Goal: Information Seeking & Learning: Learn about a topic

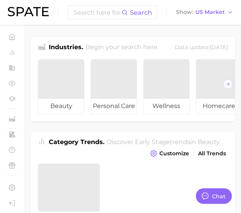
type textarea "x"
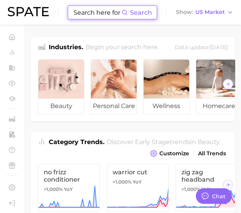
click at [108, 15] on input at bounding box center [97, 12] width 49 height 13
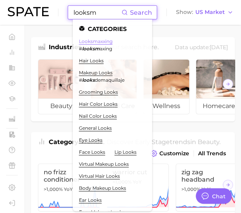
type input "looksm"
click at [103, 42] on link "looksmaxxing" at bounding box center [96, 41] width 34 height 6
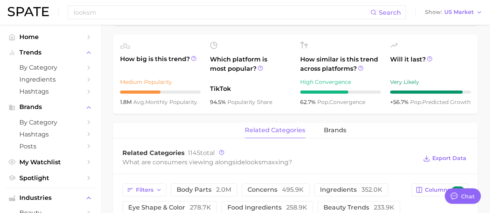
scroll to position [271, 0]
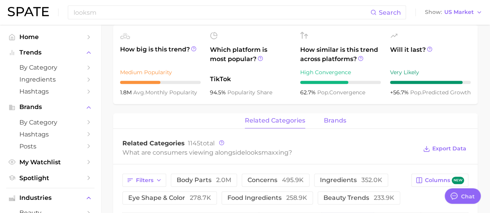
click at [328, 119] on span "brands" at bounding box center [335, 120] width 22 height 7
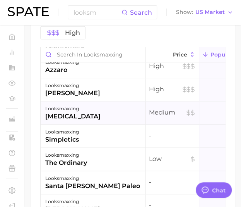
scroll to position [155, 0]
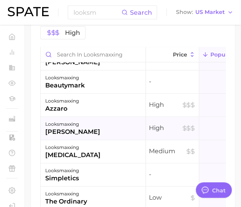
drag, startPoint x: 70, startPoint y: 147, endPoint x: 60, endPoint y: 149, distance: 10.2
click at [60, 137] on div "[PERSON_NAME]" at bounding box center [72, 132] width 55 height 9
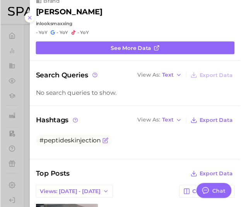
scroll to position [0, 0]
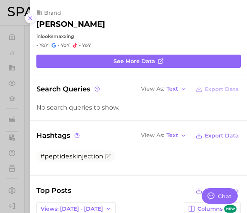
click at [32, 18] on icon at bounding box center [30, 18] width 6 height 6
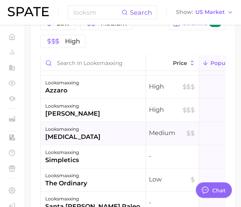
scroll to position [194, 0]
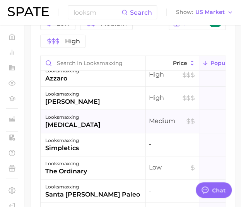
click at [64, 130] on div "[MEDICAL_DATA]" at bounding box center [72, 125] width 55 height 9
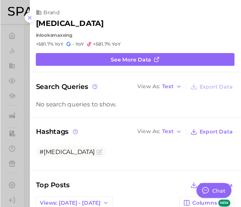
scroll to position [0, 0]
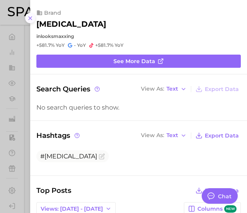
click at [32, 20] on icon at bounding box center [30, 18] width 6 height 6
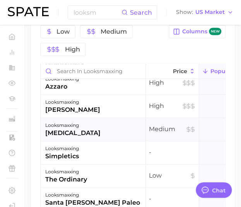
scroll to position [232, 0]
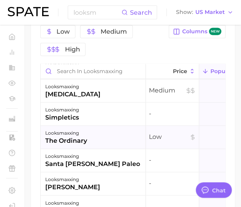
click at [62, 146] on div "the ordinary" at bounding box center [66, 141] width 42 height 9
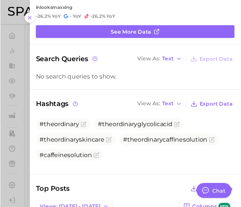
scroll to position [39, 0]
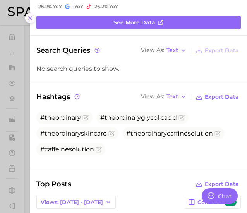
click at [34, 19] on button at bounding box center [30, 18] width 10 height 10
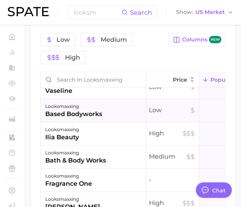
scroll to position [0, 0]
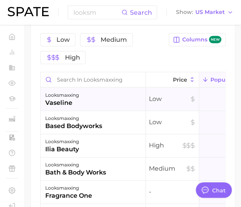
click at [70, 100] on div "looksmaxxing" at bounding box center [62, 95] width 34 height 9
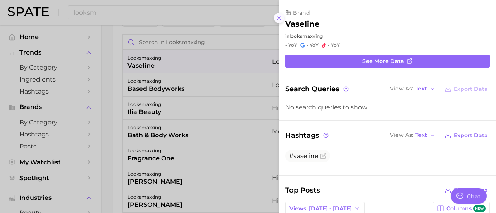
click at [279, 18] on line at bounding box center [278, 18] width 3 height 3
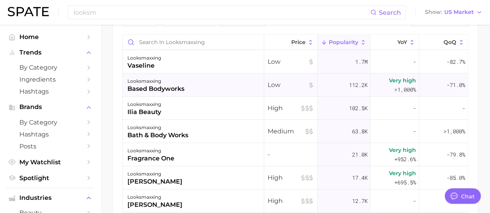
click at [197, 88] on div "looksmaxxing based bodyworks" at bounding box center [193, 85] width 141 height 23
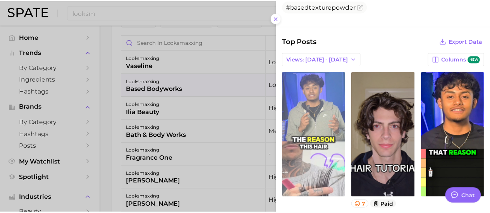
scroll to position [194, 0]
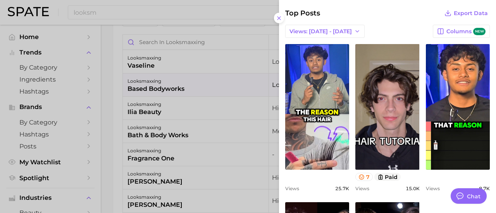
click at [220, 23] on div at bounding box center [248, 106] width 496 height 213
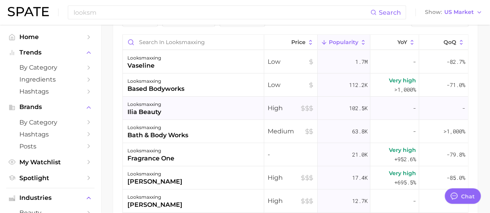
click at [174, 118] on div "looksmaxxing ilia beauty" at bounding box center [193, 108] width 141 height 23
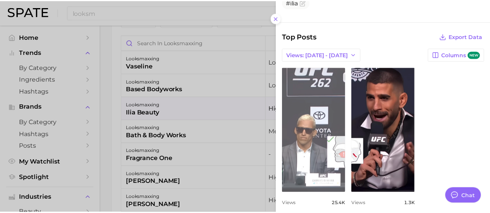
scroll to position [155, 0]
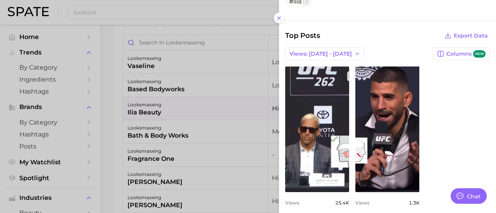
click at [164, 103] on div at bounding box center [248, 106] width 496 height 213
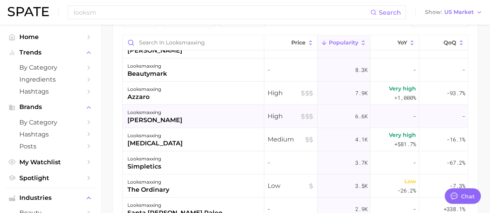
click at [182, 120] on div "[PERSON_NAME]" at bounding box center [154, 120] width 55 height 9
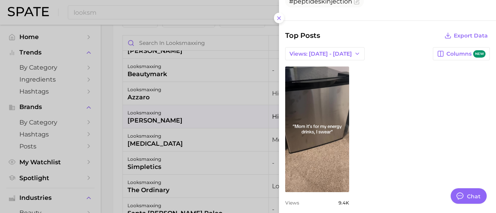
click at [164, 119] on div at bounding box center [248, 106] width 496 height 213
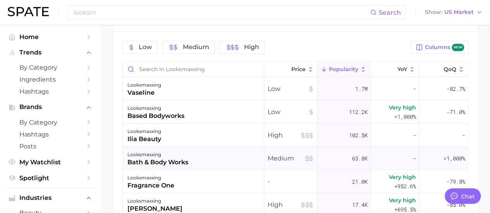
scroll to position [392, 0]
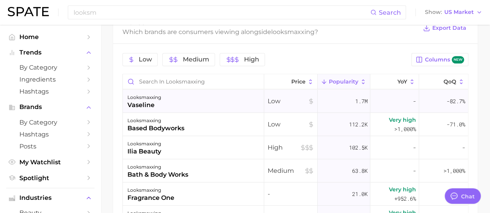
click at [190, 104] on div "looksmaxxing vaseline" at bounding box center [193, 101] width 141 height 23
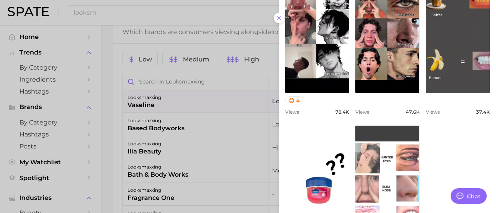
scroll to position [310, 0]
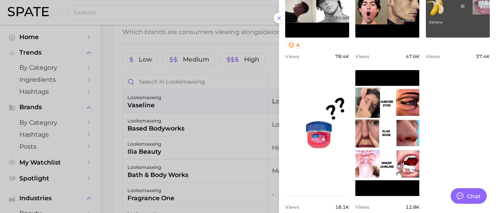
type textarea "x"
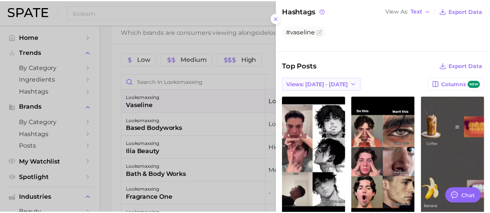
scroll to position [137, 0]
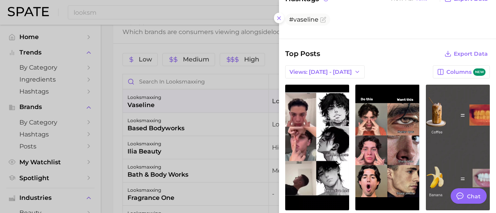
click at [136, 89] on div at bounding box center [248, 106] width 496 height 213
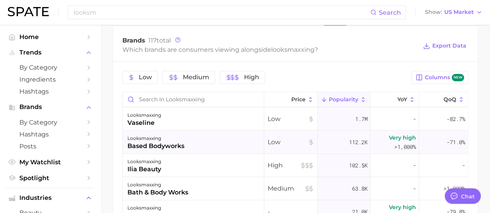
scroll to position [392, 0]
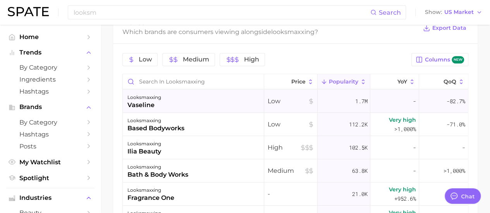
click at [195, 100] on div "looksmaxxing vaseline" at bounding box center [193, 101] width 141 height 23
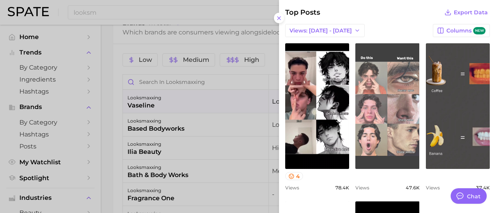
scroll to position [155, 0]
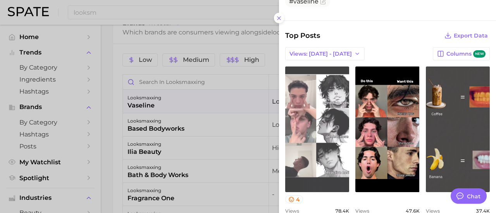
click at [321, 121] on link "view post on TikTok" at bounding box center [317, 130] width 64 height 126
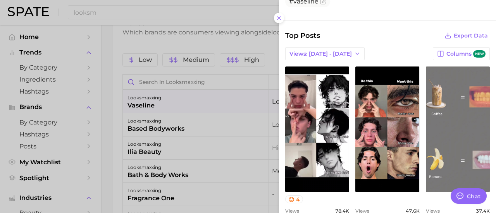
click at [438, 139] on link "view post on TikTok" at bounding box center [458, 130] width 64 height 126
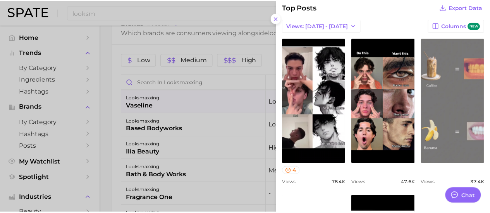
scroll to position [194, 0]
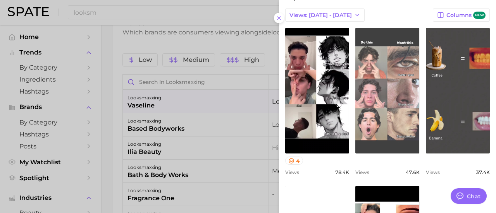
click at [389, 117] on link "view post on TikTok" at bounding box center [387, 91] width 64 height 126
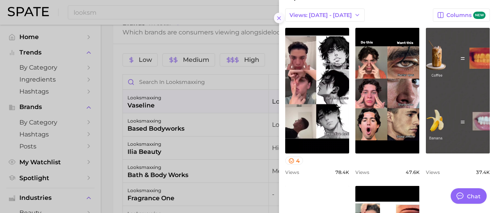
click at [280, 18] on icon at bounding box center [279, 18] width 6 height 6
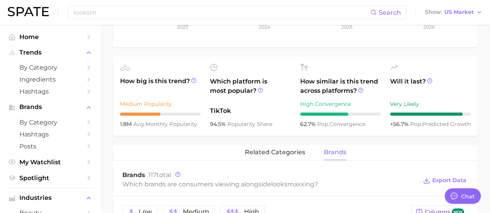
scroll to position [314, 0]
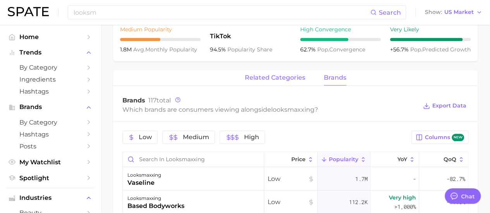
click at [284, 77] on span "related categories" at bounding box center [275, 77] width 60 height 7
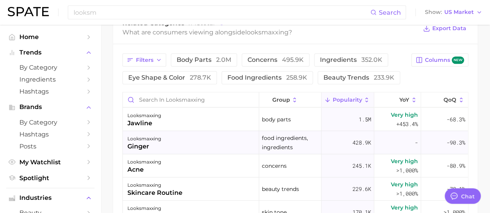
scroll to position [0, 0]
click at [174, 125] on div "looksmaxxing jawline" at bounding box center [191, 119] width 136 height 23
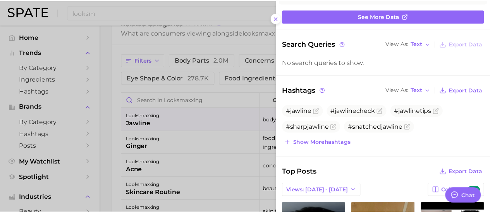
scroll to position [116, 0]
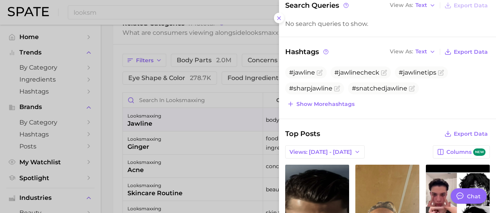
click at [116, 134] on div at bounding box center [248, 106] width 496 height 213
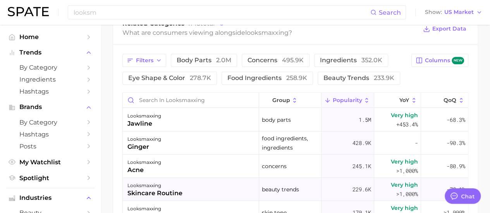
scroll to position [39, 0]
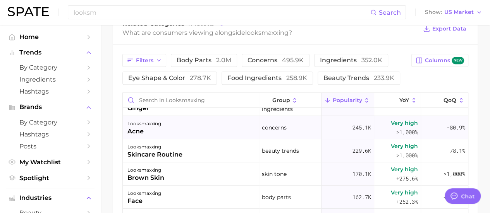
click at [170, 134] on div "looksmaxxing acne" at bounding box center [191, 127] width 136 height 23
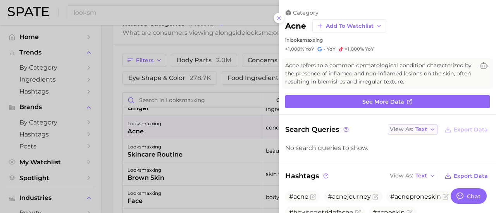
scroll to position [0, 0]
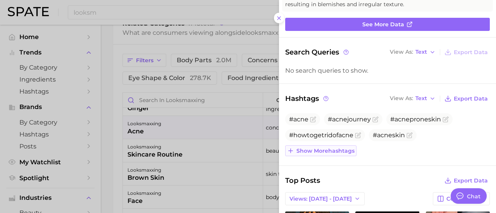
click at [344, 150] on span "Show more hashtags" at bounding box center [325, 151] width 58 height 7
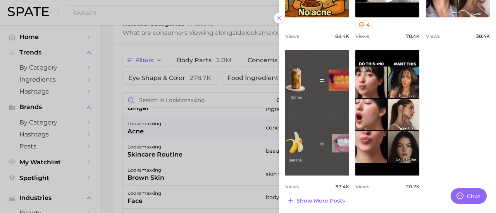
click at [110, 155] on div at bounding box center [248, 106] width 496 height 213
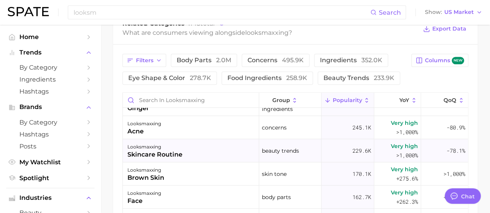
click at [160, 152] on div "skincare routine" at bounding box center [154, 154] width 55 height 9
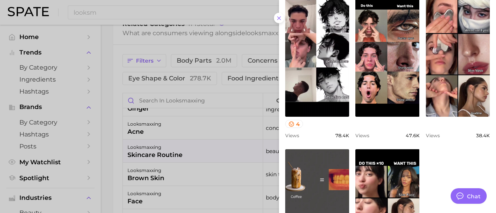
click at [123, 174] on div at bounding box center [248, 106] width 496 height 213
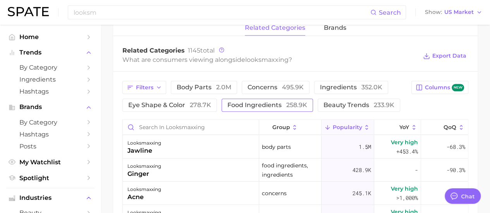
scroll to position [352, 0]
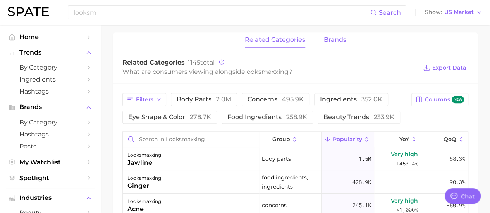
click at [332, 42] on span "brands" at bounding box center [335, 39] width 22 height 7
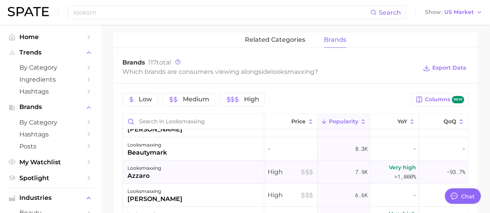
scroll to position [194, 0]
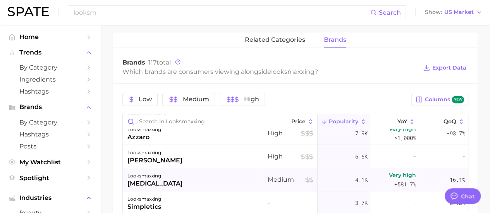
click at [170, 181] on div "looksmaxxing [MEDICAL_DATA]" at bounding box center [193, 179] width 141 height 23
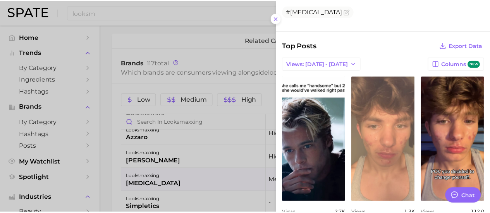
scroll to position [155, 0]
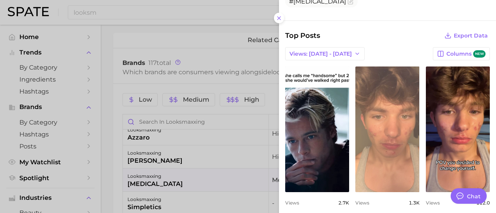
click at [388, 122] on link "view post on TikTok" at bounding box center [387, 130] width 64 height 126
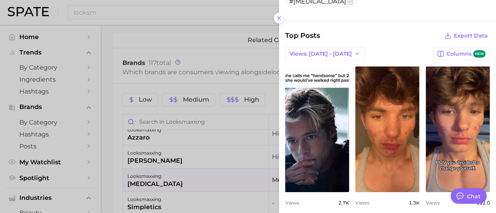
click at [179, 131] on div at bounding box center [248, 106] width 496 height 213
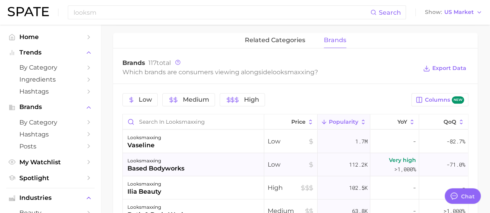
scroll to position [313, 0]
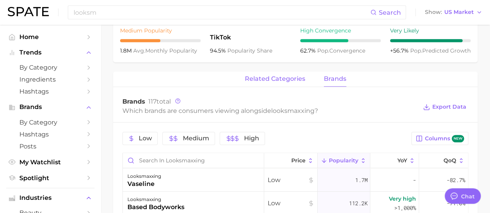
click at [272, 80] on span "related categories" at bounding box center [275, 79] width 60 height 7
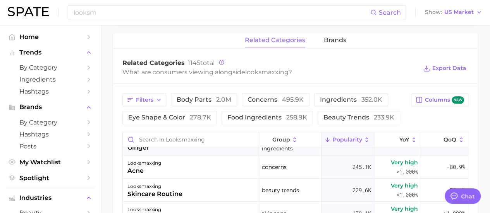
scroll to position [0, 0]
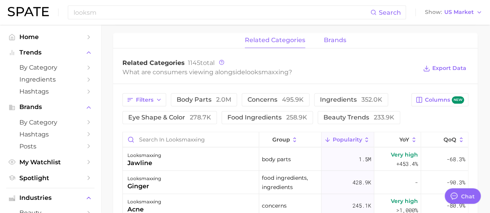
click at [334, 40] on span "brands" at bounding box center [335, 40] width 22 height 7
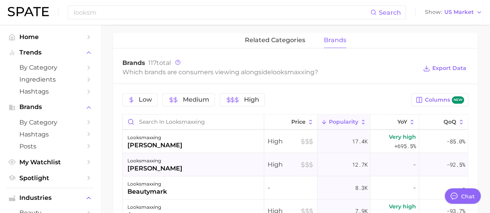
scroll to position [155, 0]
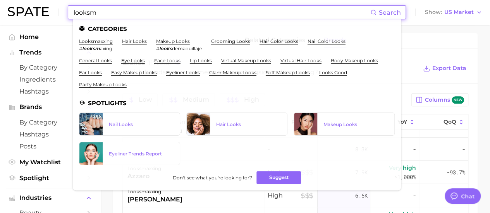
click at [116, 8] on input "looksm" at bounding box center [221, 12] width 297 height 13
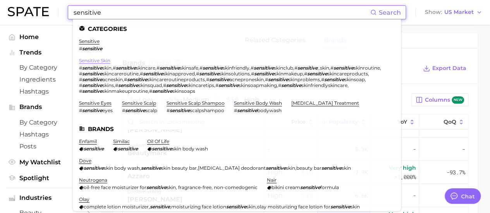
type input "sensitive"
click at [105, 61] on link "sensitive skin" at bounding box center [94, 61] width 31 height 6
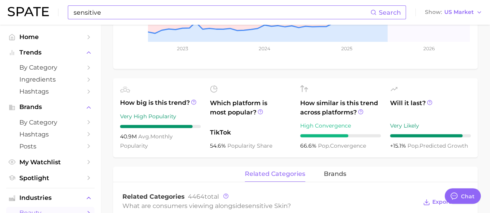
scroll to position [271, 0]
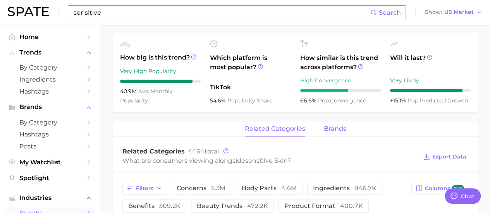
click at [330, 125] on span "brands" at bounding box center [335, 128] width 22 height 7
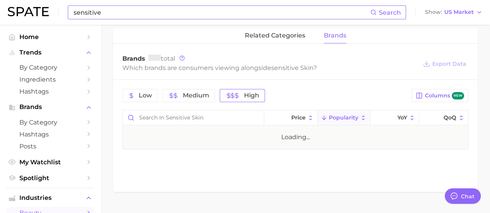
scroll to position [373, 0]
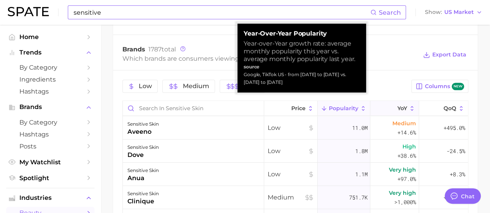
click at [389, 105] on icon at bounding box center [392, 108] width 7 height 7
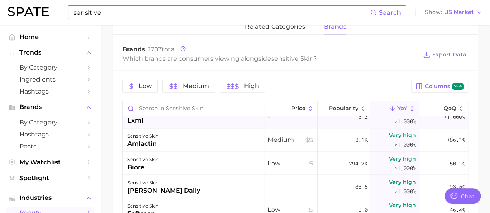
scroll to position [697, 0]
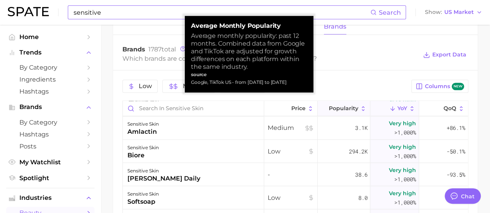
click at [330, 105] on span "Popularity" at bounding box center [343, 108] width 29 height 6
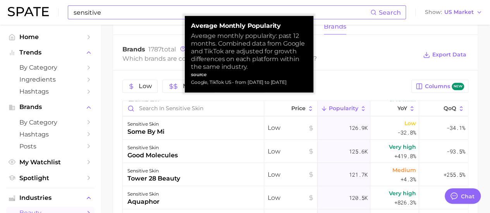
scroll to position [0, 0]
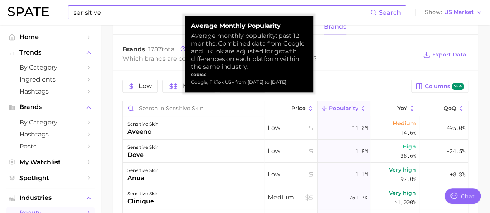
click at [330, 105] on span "Popularity" at bounding box center [343, 108] width 29 height 6
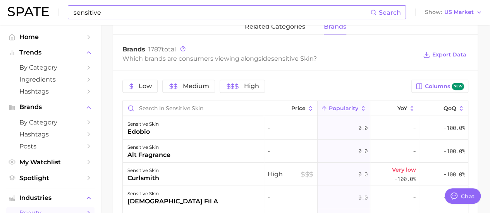
click at [345, 105] on span "Popularity" at bounding box center [343, 108] width 29 height 6
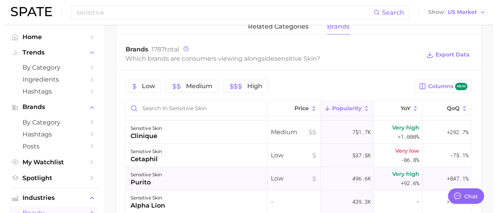
scroll to position [77, 0]
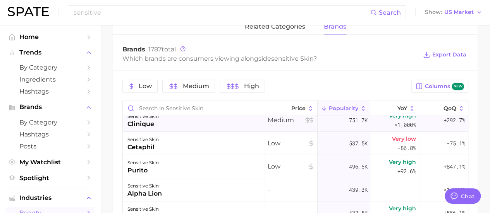
click at [153, 120] on div "[MEDICAL_DATA] clinique" at bounding box center [193, 120] width 141 height 23
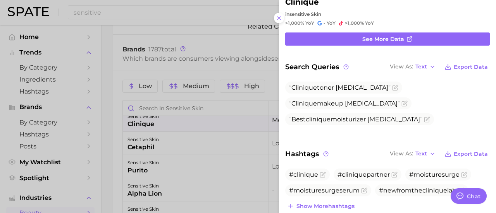
scroll to position [39, 0]
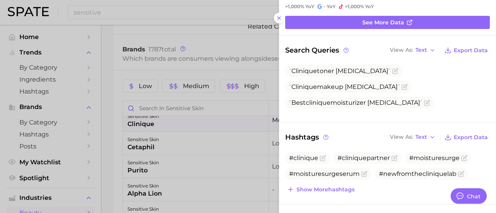
click at [112, 160] on div at bounding box center [248, 106] width 496 height 213
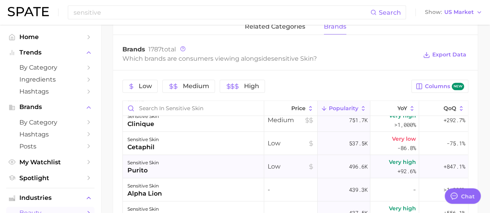
click at [165, 155] on div "[MEDICAL_DATA] purito" at bounding box center [193, 166] width 141 height 23
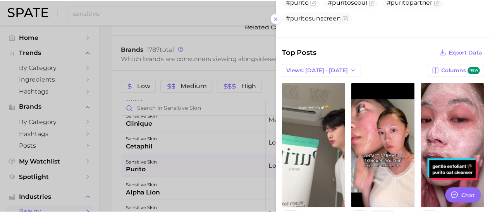
scroll to position [194, 0]
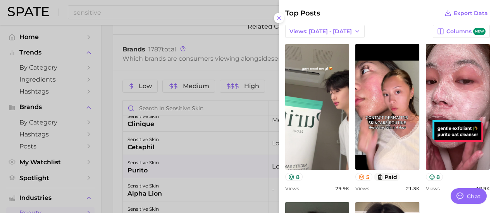
click at [112, 162] on div at bounding box center [248, 106] width 496 height 213
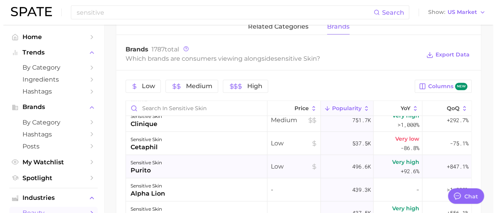
scroll to position [116, 0]
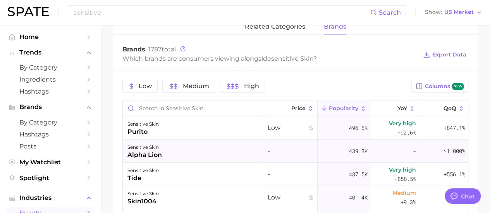
click at [201, 146] on div "[MEDICAL_DATA] alpha lion" at bounding box center [193, 151] width 141 height 23
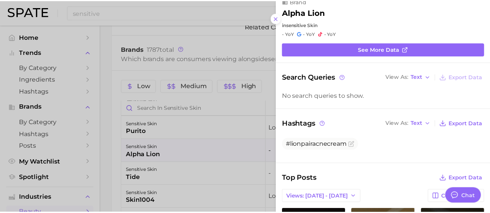
scroll to position [0, 0]
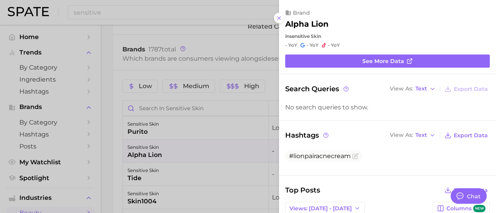
click at [117, 138] on div at bounding box center [248, 106] width 496 height 213
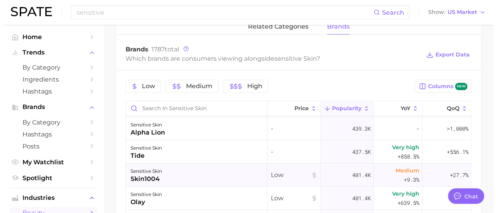
scroll to position [155, 0]
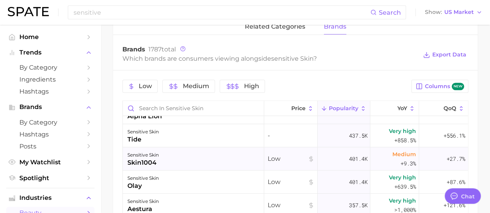
click at [187, 153] on div "[MEDICAL_DATA] skin1004" at bounding box center [193, 159] width 141 height 23
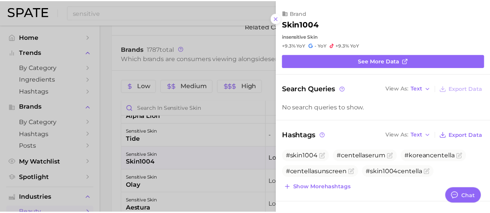
scroll to position [0, 0]
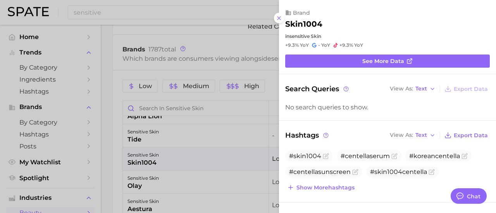
click at [119, 144] on div at bounding box center [248, 106] width 496 height 213
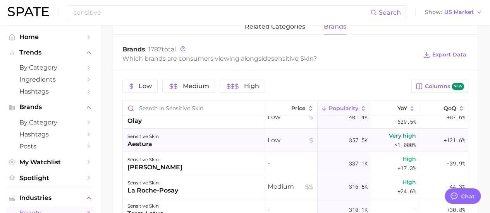
scroll to position [232, 0]
